Goal: Task Accomplishment & Management: Complete application form

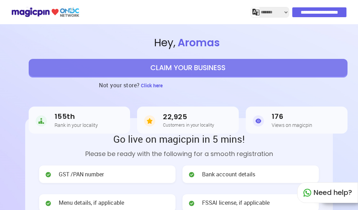
select select "*******"
click at [70, 12] on img at bounding box center [45, 12] width 68 height 12
click at [36, 17] on img at bounding box center [45, 12] width 68 height 12
click at [275, 67] on button "CLAIM YOUR BUSINESS" at bounding box center [188, 67] width 319 height 17
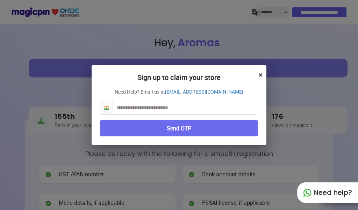
click at [259, 71] on button "×" at bounding box center [261, 75] width 5 height 12
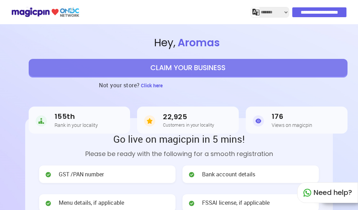
click at [195, 175] on span at bounding box center [193, 173] width 10 height 9
click at [198, 163] on div "Go live on magicpin in 5 mins! Please be ready with the following for a smooth …" at bounding box center [179, 173] width 280 height 83
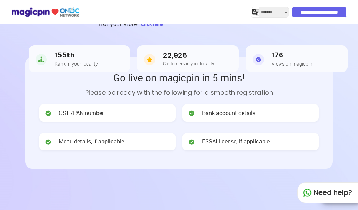
scroll to position [61, 0]
click at [232, 114] on span "Bank account details" at bounding box center [228, 113] width 53 height 8
click at [243, 149] on div "FSSAI license, if applicable" at bounding box center [251, 141] width 136 height 17
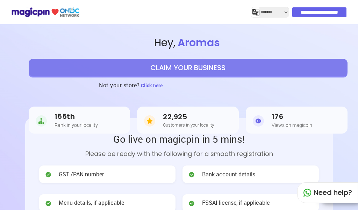
click at [46, 10] on img at bounding box center [45, 12] width 68 height 12
click at [33, 15] on img at bounding box center [45, 12] width 68 height 12
click at [30, 19] on div at bounding box center [45, 12] width 68 height 16
click at [30, 21] on div "**********" at bounding box center [179, 12] width 358 height 24
